Goal: Task Accomplishment & Management: Use online tool/utility

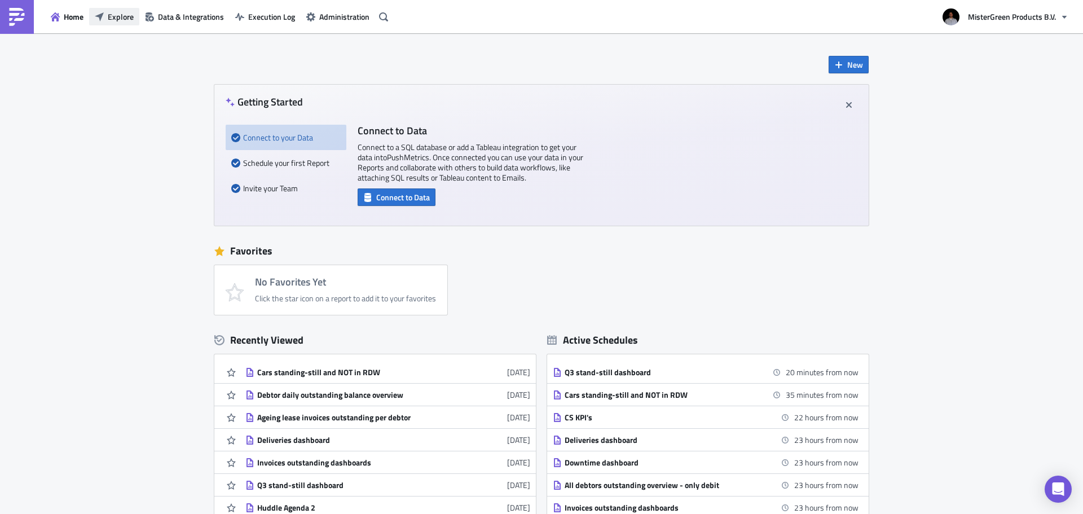
click at [109, 20] on span "Explore" at bounding box center [121, 17] width 26 height 12
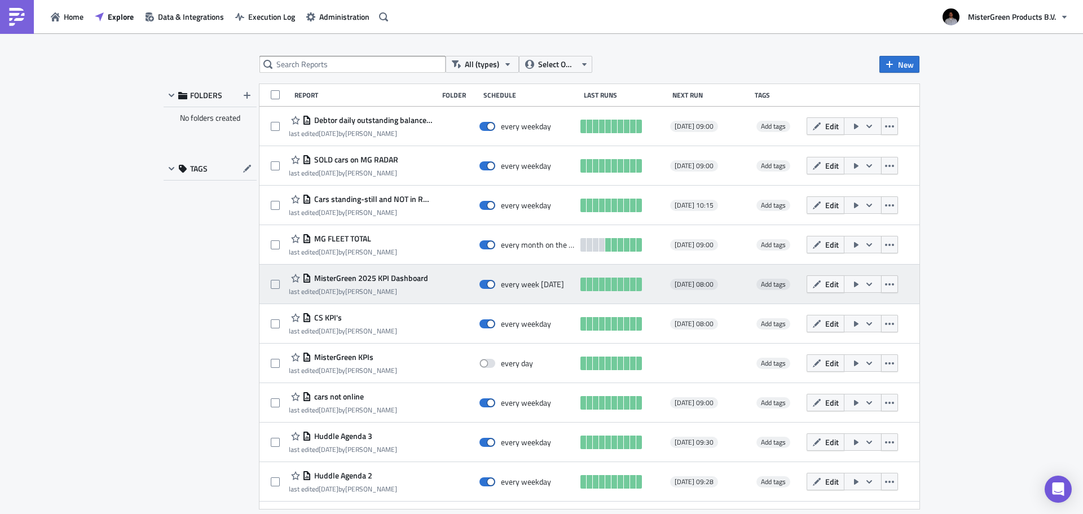
click at [368, 279] on span "MisterGreen 2025 KPI Dashboard" at bounding box center [369, 278] width 117 height 10
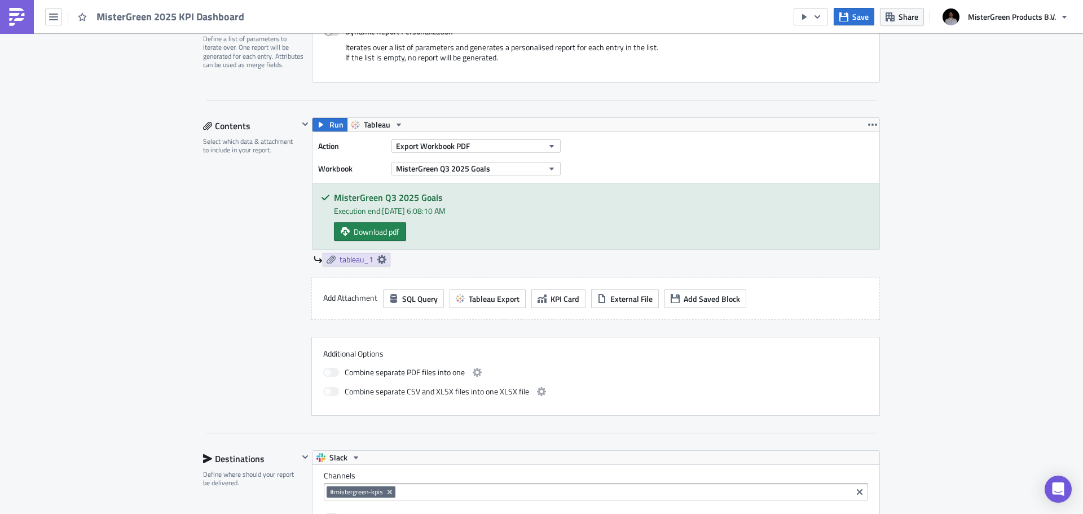
scroll to position [282, 0]
click at [533, 166] on button "MisterGreen Q3 2025 Goals" at bounding box center [476, 168] width 169 height 14
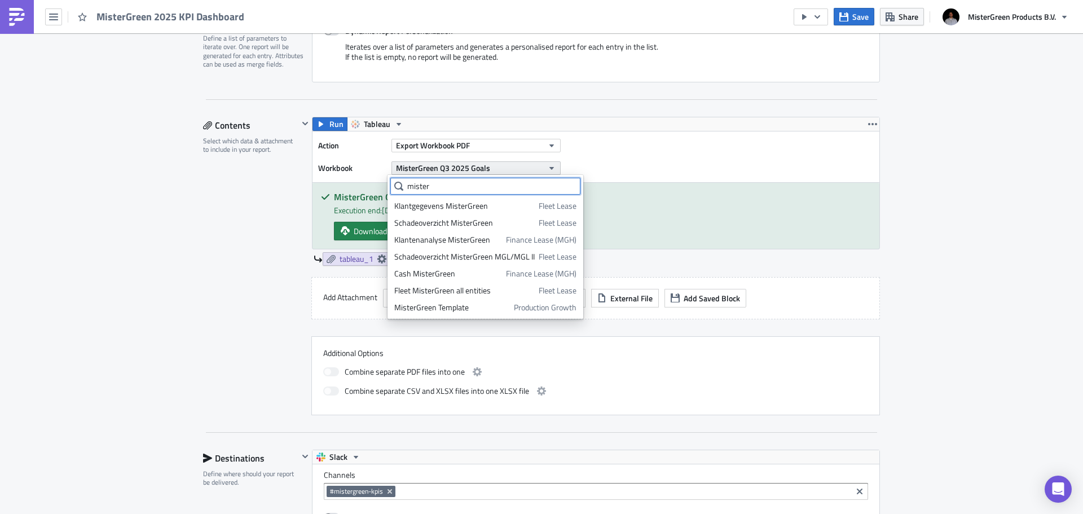
scroll to position [54, 0]
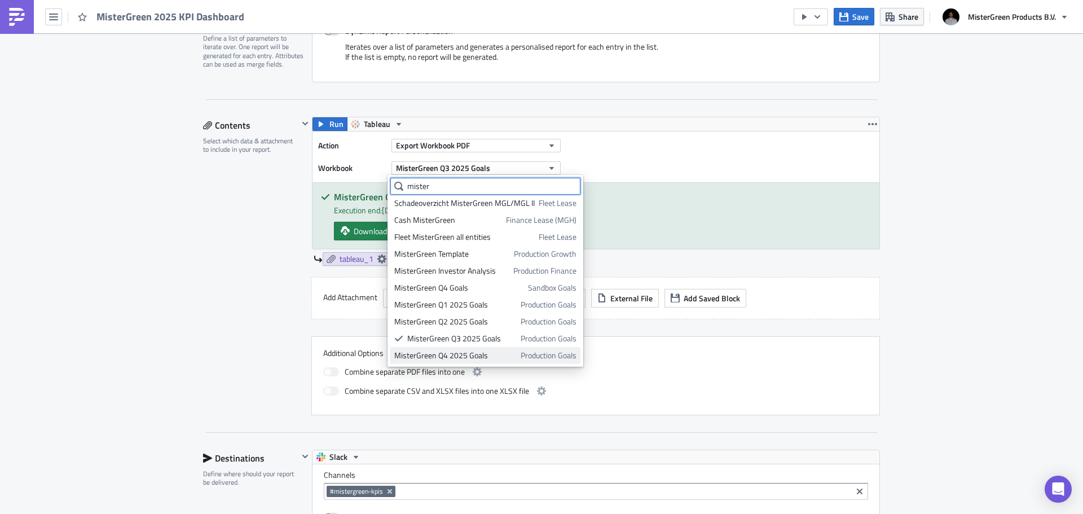
type input "mister"
click at [471, 353] on div "MisterGreen Q4 2025 Goals" at bounding box center [455, 355] width 122 height 11
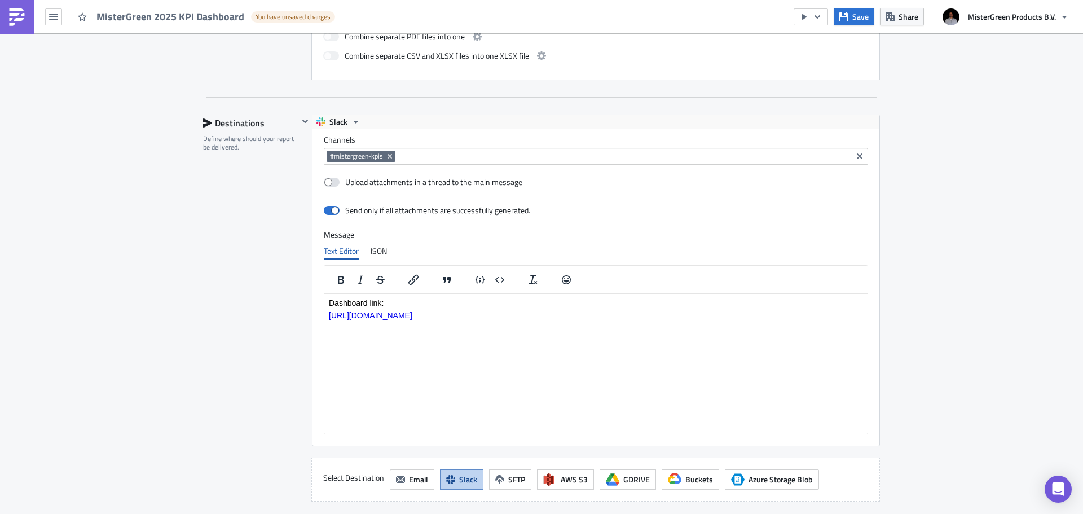
scroll to position [621, 0]
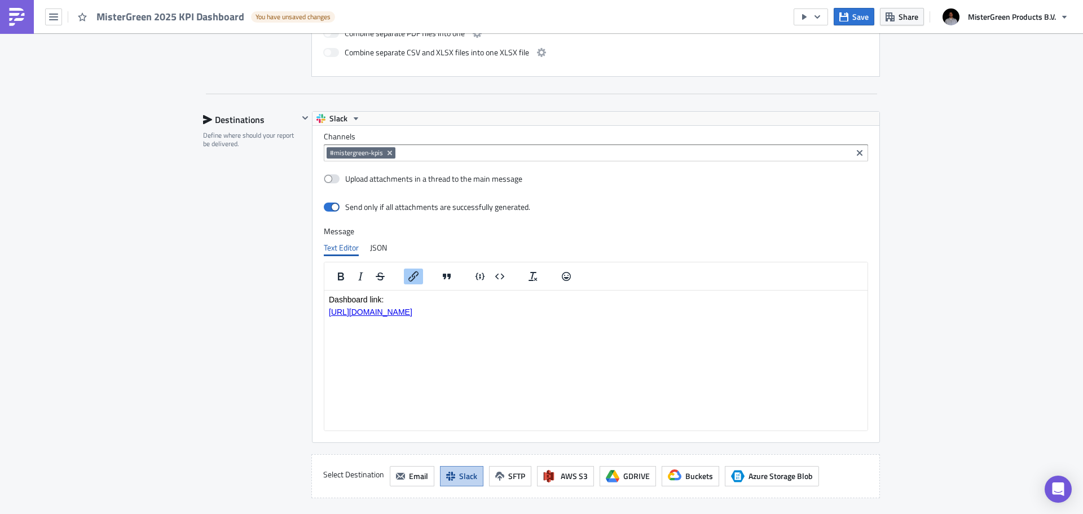
drag, startPoint x: 852, startPoint y: 316, endPoint x: 634, endPoint y: 598, distance: 355.7
click at [324, 307] on html "Dashboard link: [URL][DOMAIN_NAME]﻿" at bounding box center [595, 305] width 543 height 30
drag, startPoint x: 813, startPoint y: 314, endPoint x: 328, endPoint y: 315, distance: 484.7
click at [329, 315] on p "[URL][DOMAIN_NAME]﻿" at bounding box center [596, 311] width 534 height 9
click at [407, 279] on icon "Insert/edit link" at bounding box center [414, 277] width 14 height 14
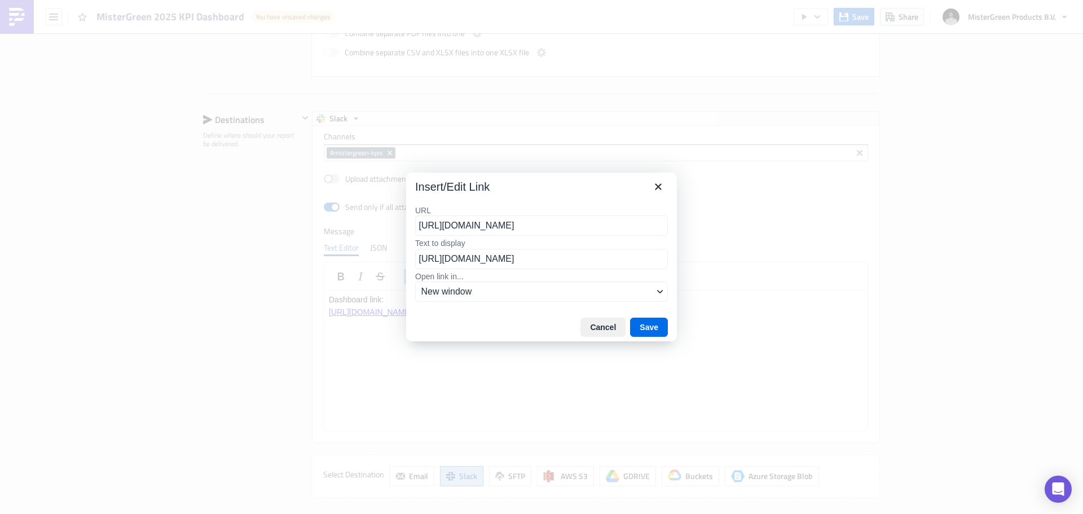
scroll to position [0, 339]
click at [456, 227] on input "[URL][DOMAIN_NAME]" at bounding box center [541, 226] width 253 height 20
type input "[URL][DOMAIN_NAME]"
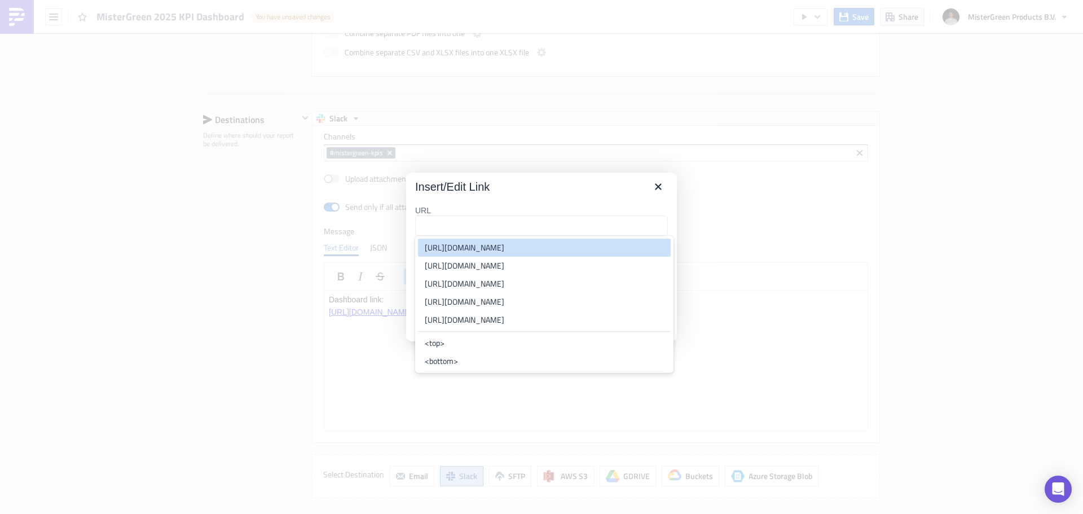
scroll to position [0, 0]
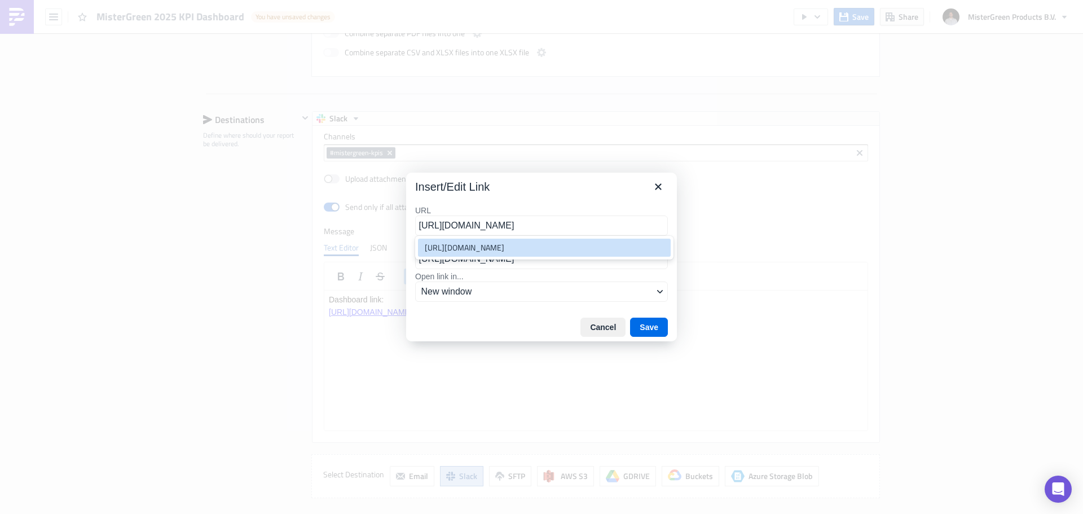
type input "[URL][DOMAIN_NAME]"
click at [525, 318] on div "Cancel Save" at bounding box center [541, 327] width 271 height 28
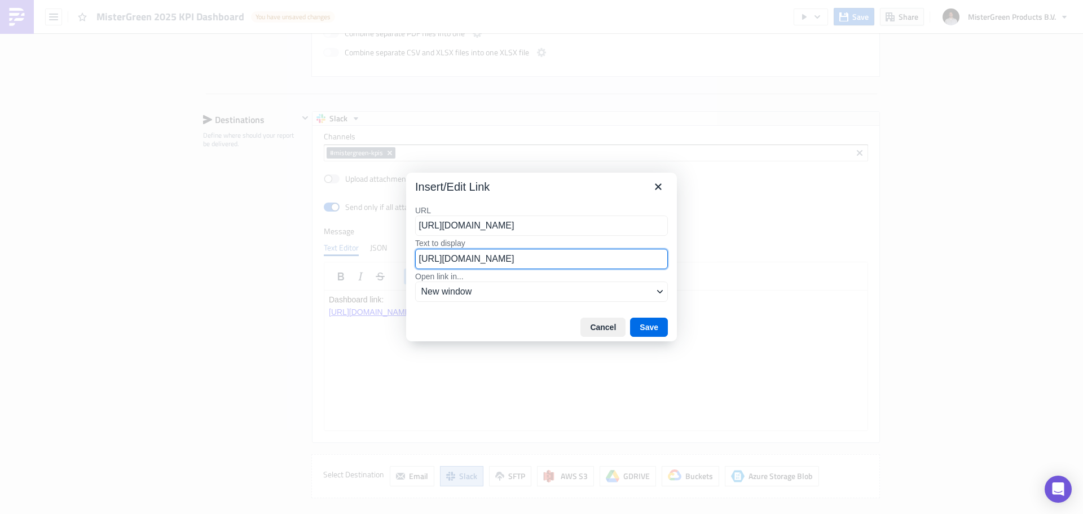
click at [537, 261] on input "[URL][DOMAIN_NAME]" at bounding box center [541, 259] width 253 height 20
paste input "42025Goals/MisterGreenKPIsQ4"
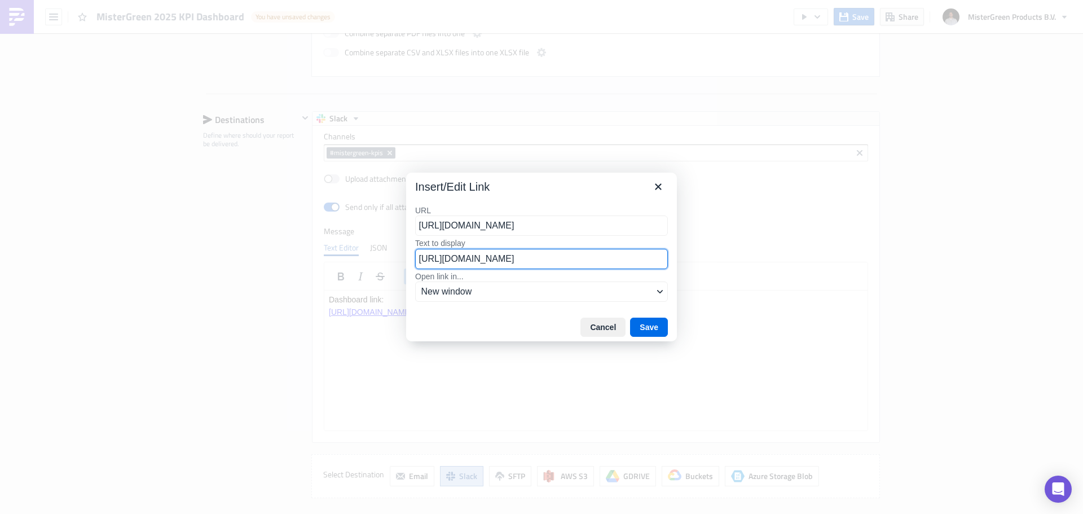
type input "[URL][DOMAIN_NAME]"
click at [651, 328] on button "Save" at bounding box center [649, 327] width 38 height 19
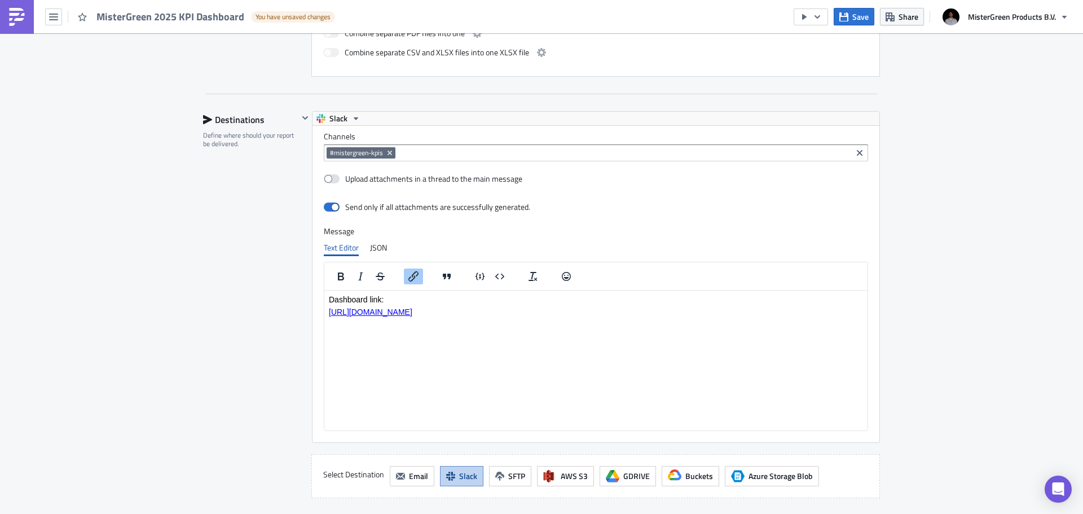
click at [927, 349] on div "Execution Log Edit " MisterGreen 2025 KPI Dashboard " Draft Settings Configure …" at bounding box center [541, 60] width 1083 height 1294
click at [929, 349] on div "Execution Log Edit " MisterGreen 2025 KPI Dashboard " Draft Settings Configure …" at bounding box center [541, 60] width 1083 height 1294
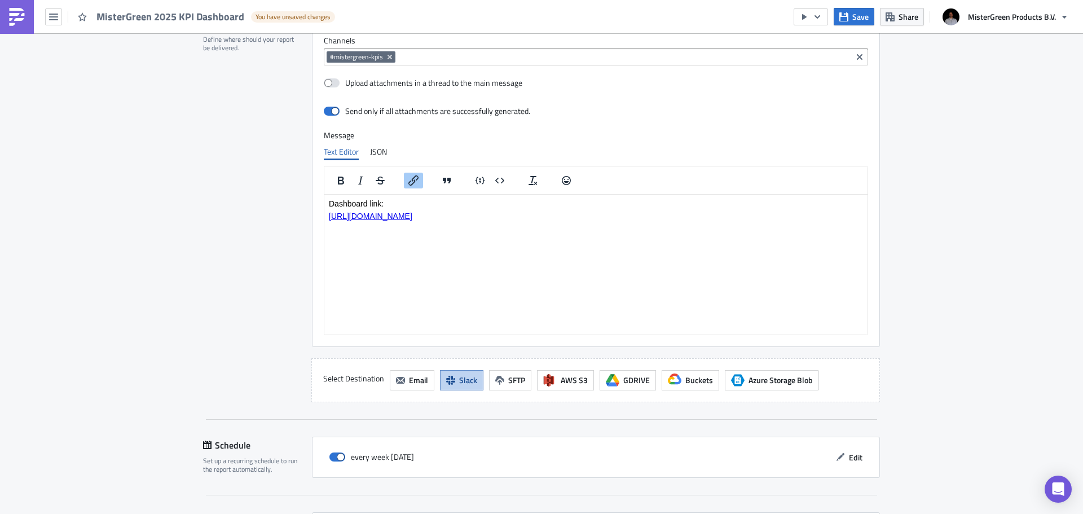
scroll to position [811, 0]
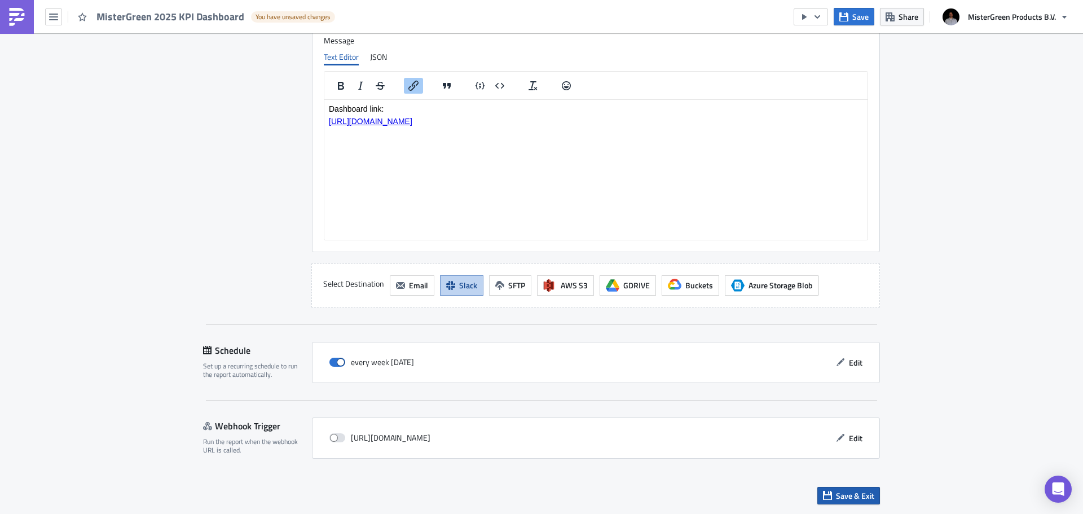
click at [857, 495] on span "Save & Exit" at bounding box center [855, 496] width 38 height 12
